Goal: Task Accomplishment & Management: Complete application form

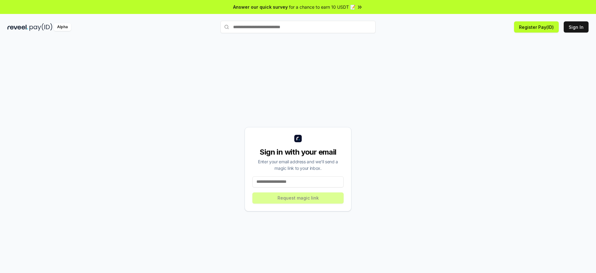
click at [293, 180] on input at bounding box center [297, 182] width 91 height 11
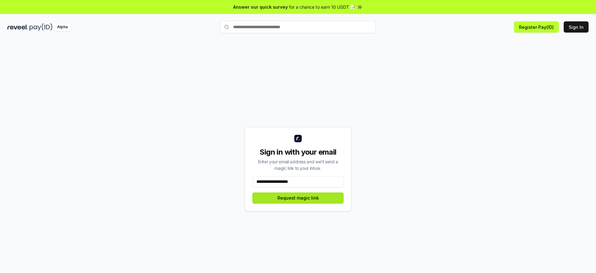
type input "**********"
click at [316, 198] on button "Request magic link" at bounding box center [297, 198] width 91 height 11
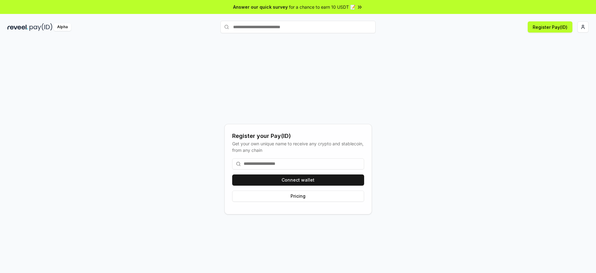
type input "*"
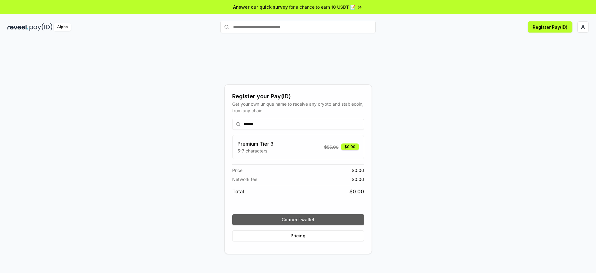
type input "******"
click at [351, 218] on button "Connect wallet" at bounding box center [298, 219] width 132 height 11
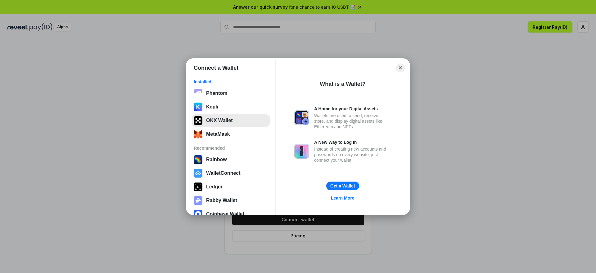
click at [225, 120] on button "OKX Wallet" at bounding box center [231, 120] width 78 height 12
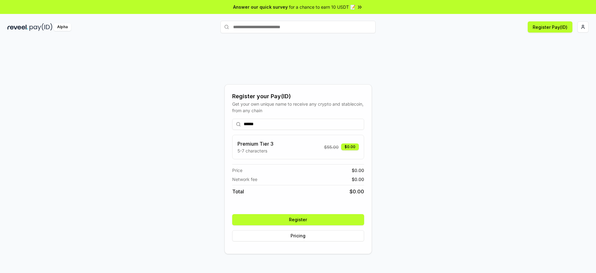
click at [332, 219] on button "Register" at bounding box center [298, 219] width 132 height 11
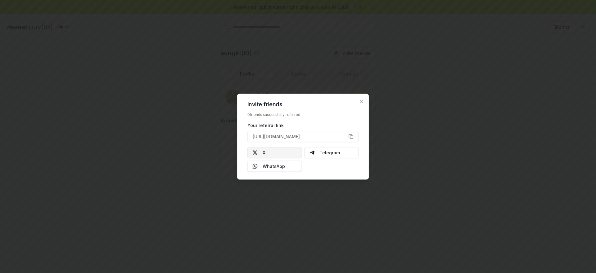
click at [287, 153] on button "X" at bounding box center [274, 152] width 55 height 11
click at [334, 152] on button "Telegram" at bounding box center [331, 152] width 55 height 11
click at [362, 102] on icon "button" at bounding box center [361, 101] width 2 height 2
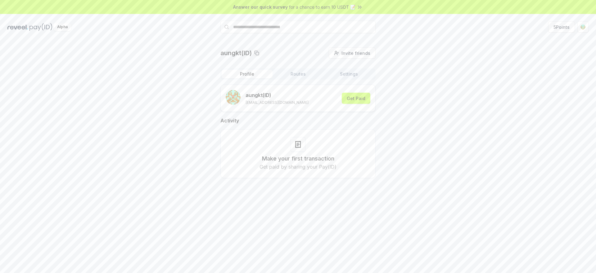
click at [355, 8] on div "for a chance to earn 10 USDT 📝" at bounding box center [326, 7] width 74 height 7
